Goal: Task Accomplishment & Management: Use online tool/utility

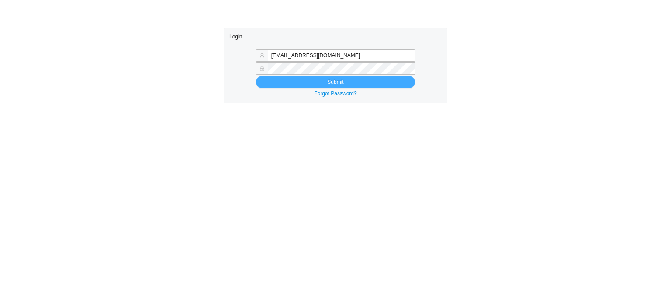
click at [268, 87] on button "Submit" at bounding box center [335, 82] width 159 height 12
click at [270, 81] on button "Submit" at bounding box center [335, 82] width 159 height 12
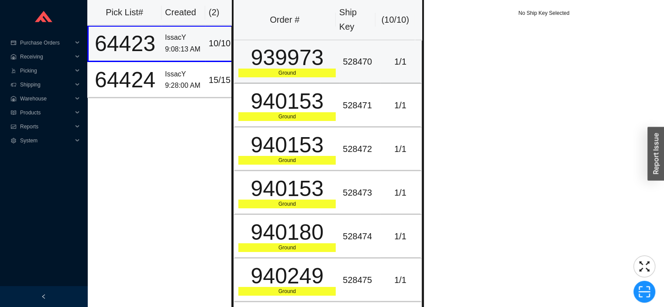
click at [301, 66] on div "939973" at bounding box center [286, 58] width 97 height 22
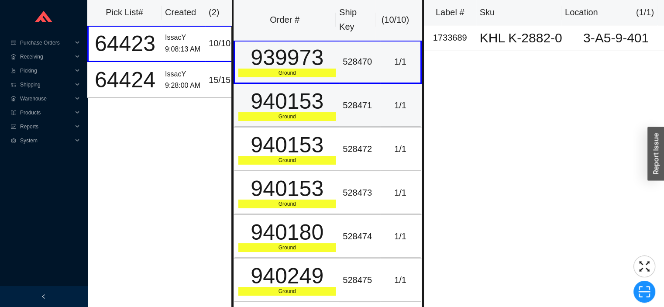
click at [306, 95] on div "940153" at bounding box center [286, 101] width 97 height 22
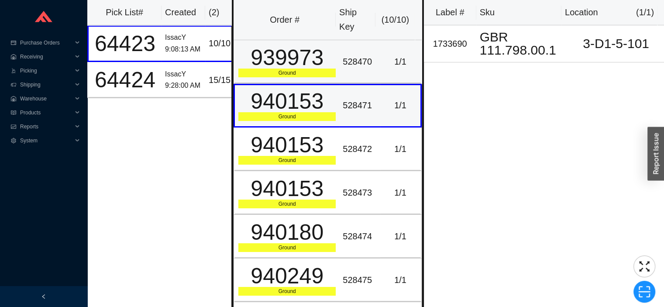
click at [327, 62] on div "939973" at bounding box center [286, 58] width 97 height 22
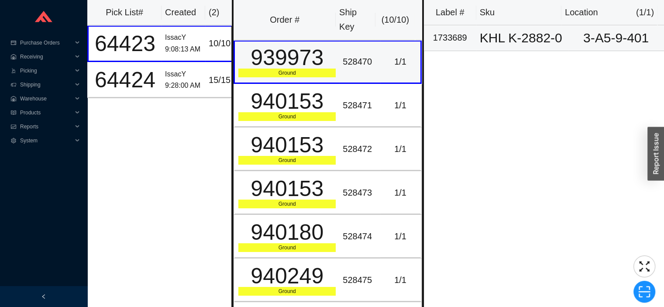
click at [480, 44] on div "KHL K-2882-0" at bounding box center [522, 37] width 85 height 13
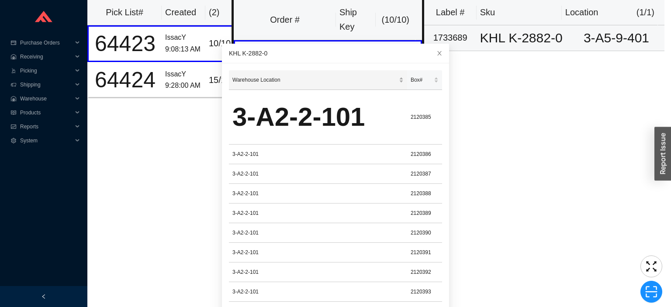
click at [394, 82] on div "Warehouse Location" at bounding box center [317, 80] width 171 height 9
click at [410, 80] on span "Box#" at bounding box center [420, 80] width 21 height 9
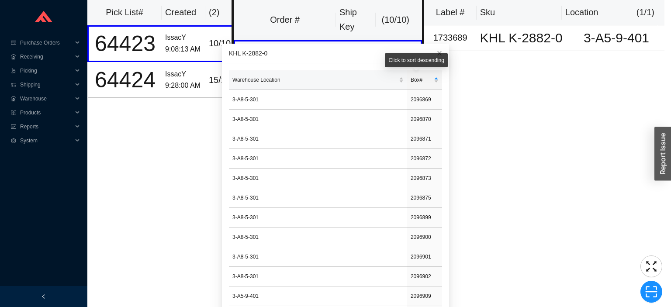
click at [168, 164] on div "Pick List# Created ( 2 ) 64423 IssacY 9:08:13 AM 10 / 10 64424 IssacY 9:28:00 A…" at bounding box center [159, 158] width 144 height 316
click at [436, 52] on icon "close" at bounding box center [439, 53] width 6 height 6
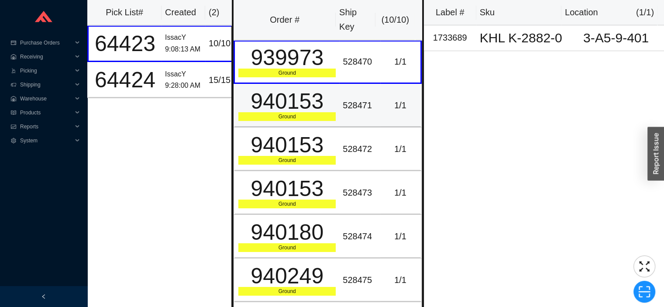
click at [316, 108] on div "940153" at bounding box center [286, 101] width 97 height 22
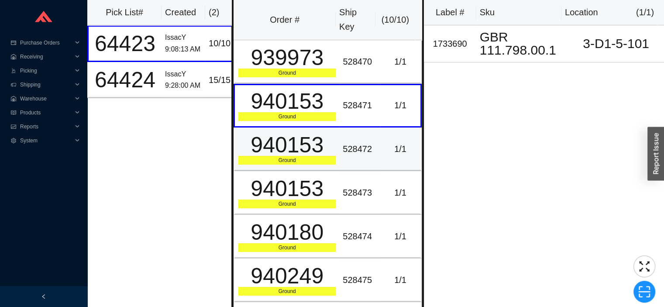
click at [316, 134] on div "940153" at bounding box center [286, 145] width 97 height 22
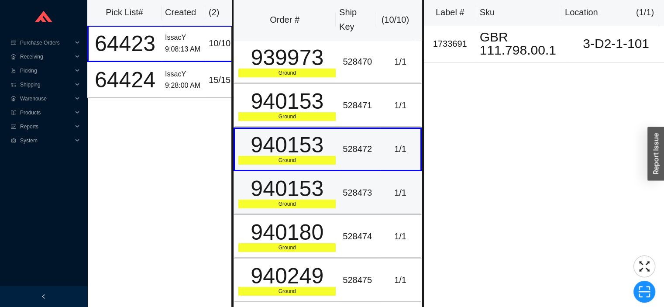
click at [320, 185] on div "940153" at bounding box center [286, 189] width 97 height 22
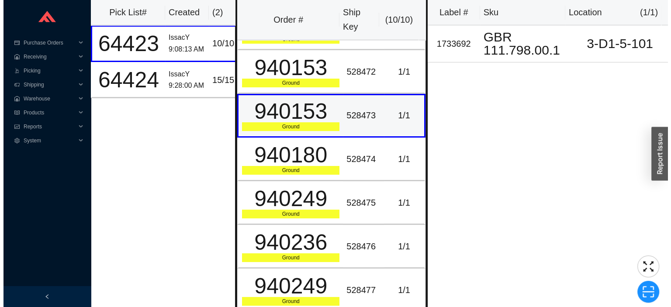
scroll to position [84, 0]
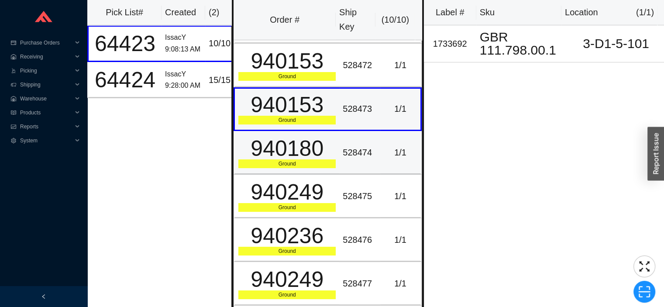
click at [325, 148] on div "940180" at bounding box center [286, 149] width 97 height 22
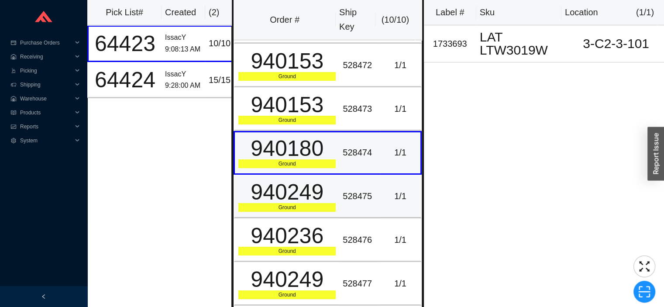
click at [321, 203] on div "Ground" at bounding box center [286, 207] width 97 height 9
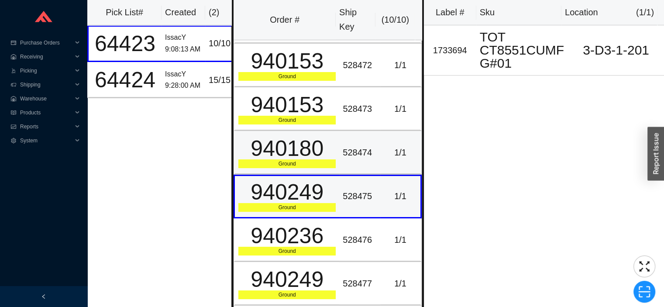
click at [318, 148] on div "940180" at bounding box center [286, 149] width 97 height 22
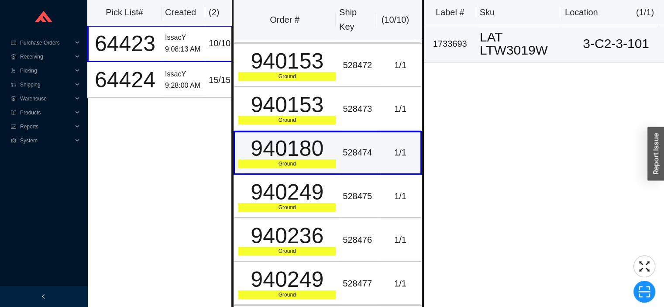
click at [467, 47] on div "1733693" at bounding box center [449, 44] width 45 height 14
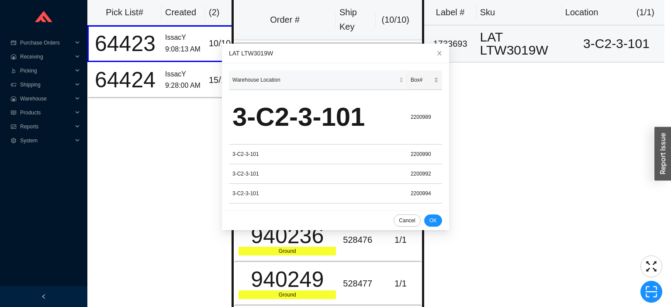
click at [410, 80] on span "Box#" at bounding box center [420, 80] width 21 height 9
